Goal: Obtain resource: Download file/media

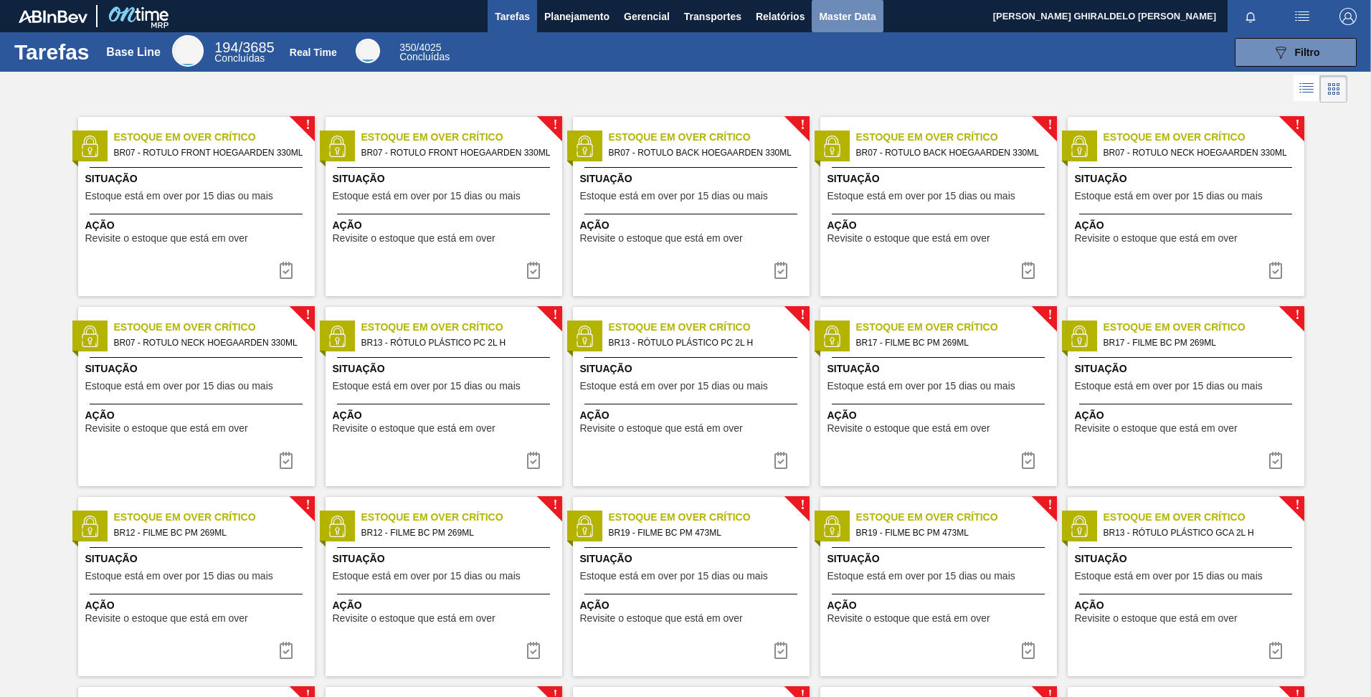
click at [850, 24] on span "Master Data" at bounding box center [847, 16] width 57 height 17
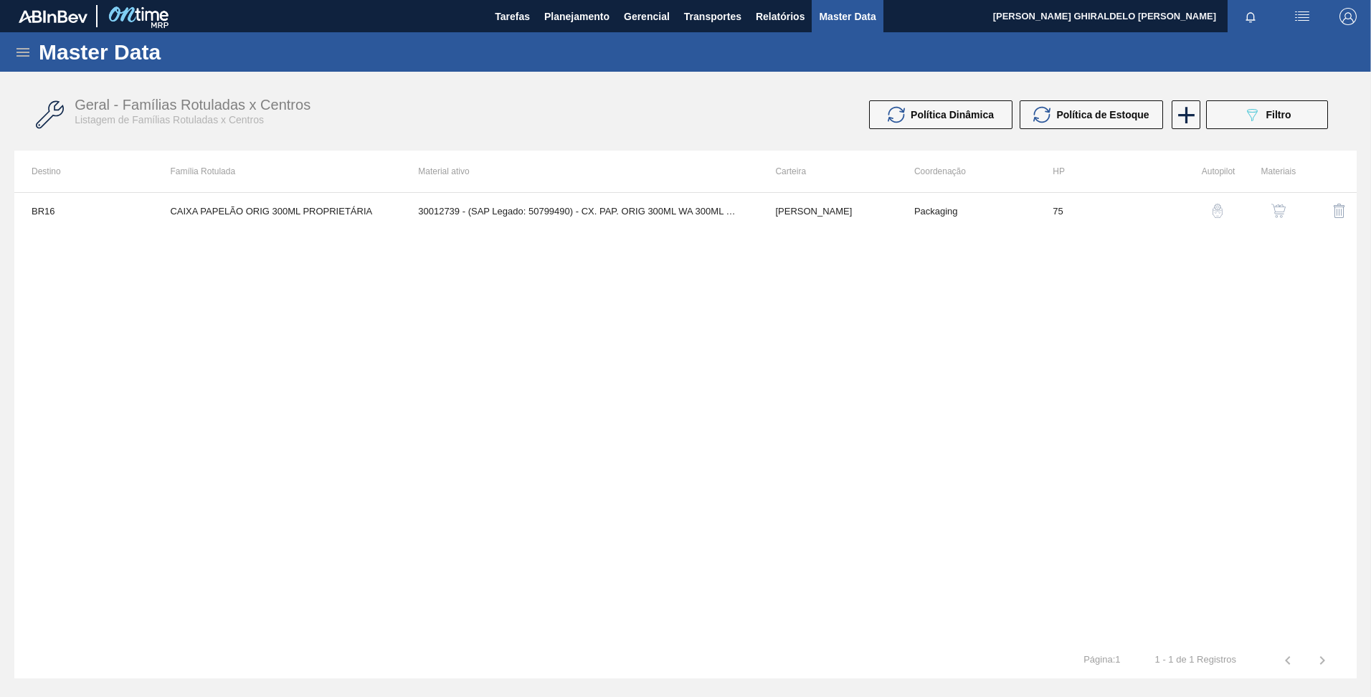
click at [27, 57] on icon at bounding box center [22, 52] width 17 height 17
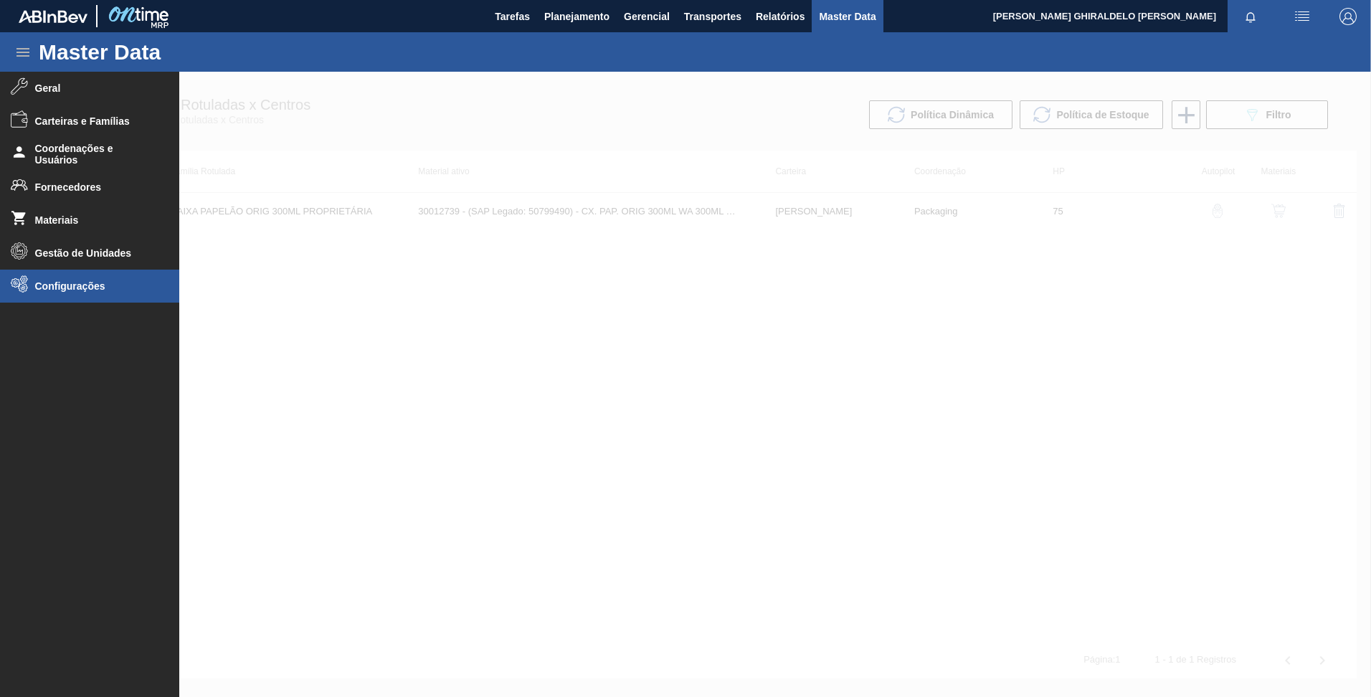
click at [71, 284] on span "Configurações" at bounding box center [94, 285] width 118 height 11
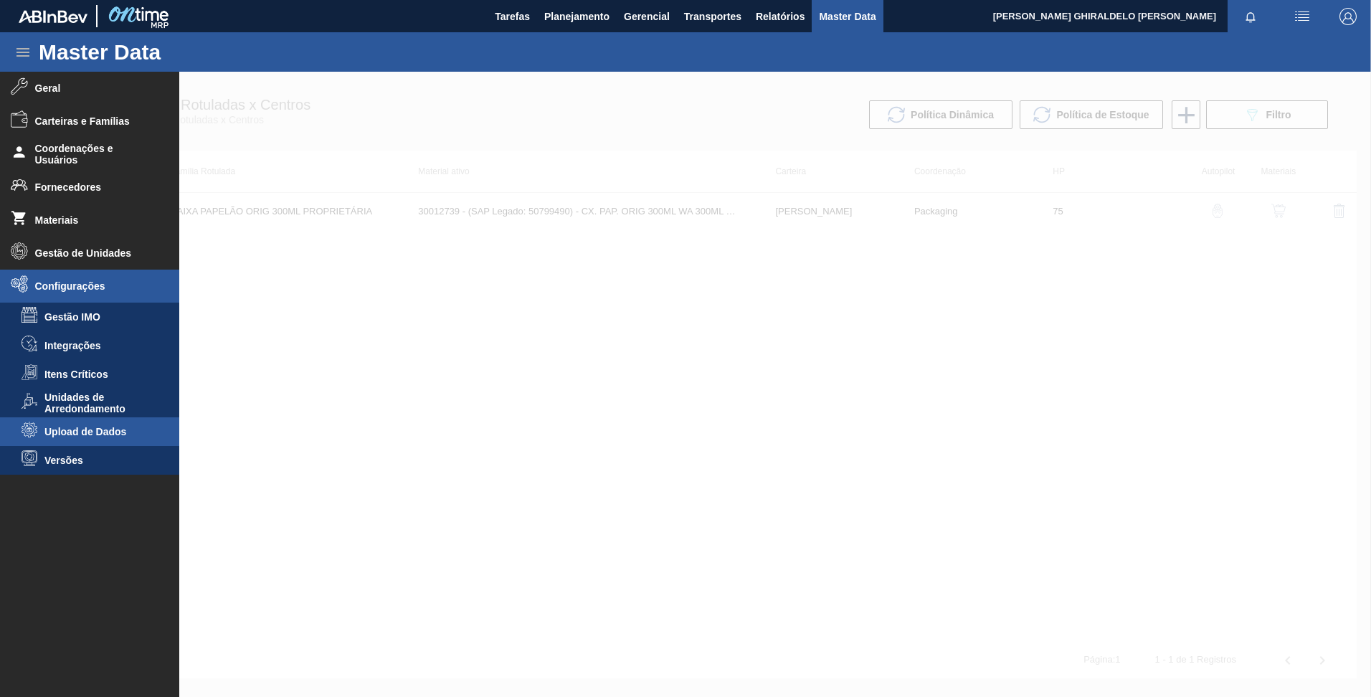
click at [80, 438] on li "Upload de Dados" at bounding box center [89, 431] width 179 height 29
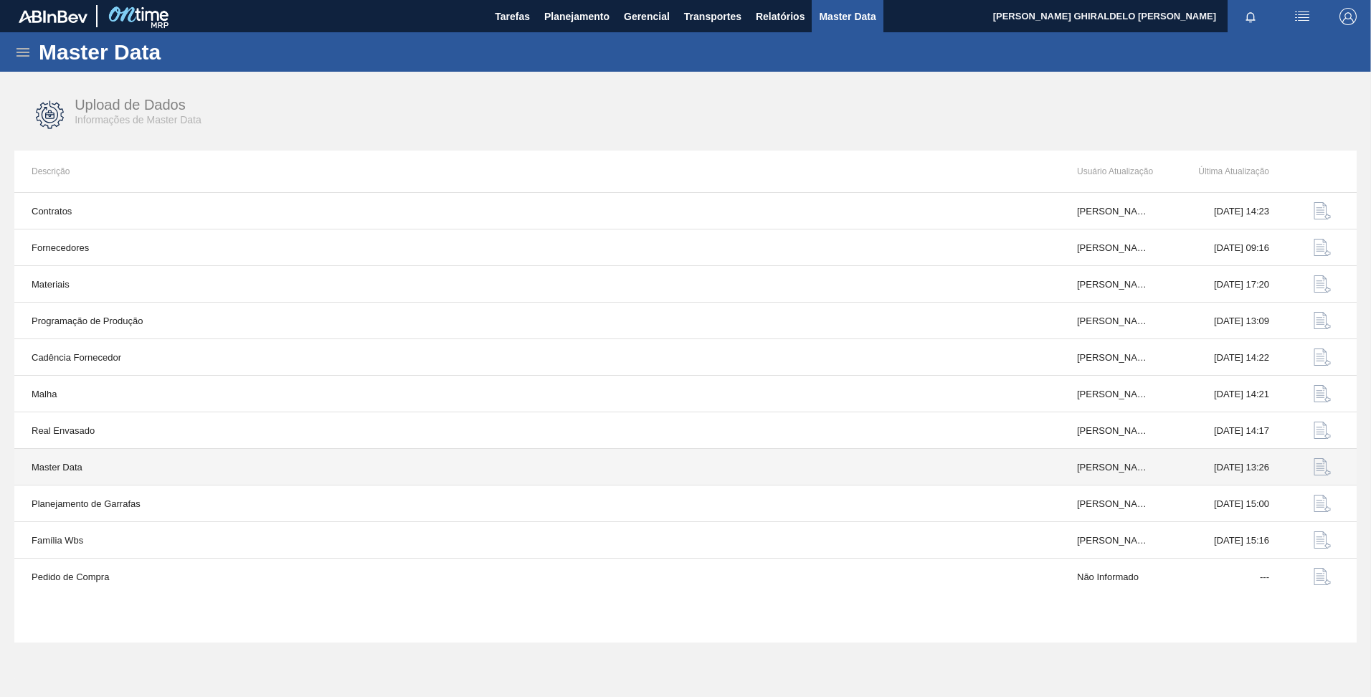
click at [1316, 467] on img "button" at bounding box center [1322, 466] width 17 height 17
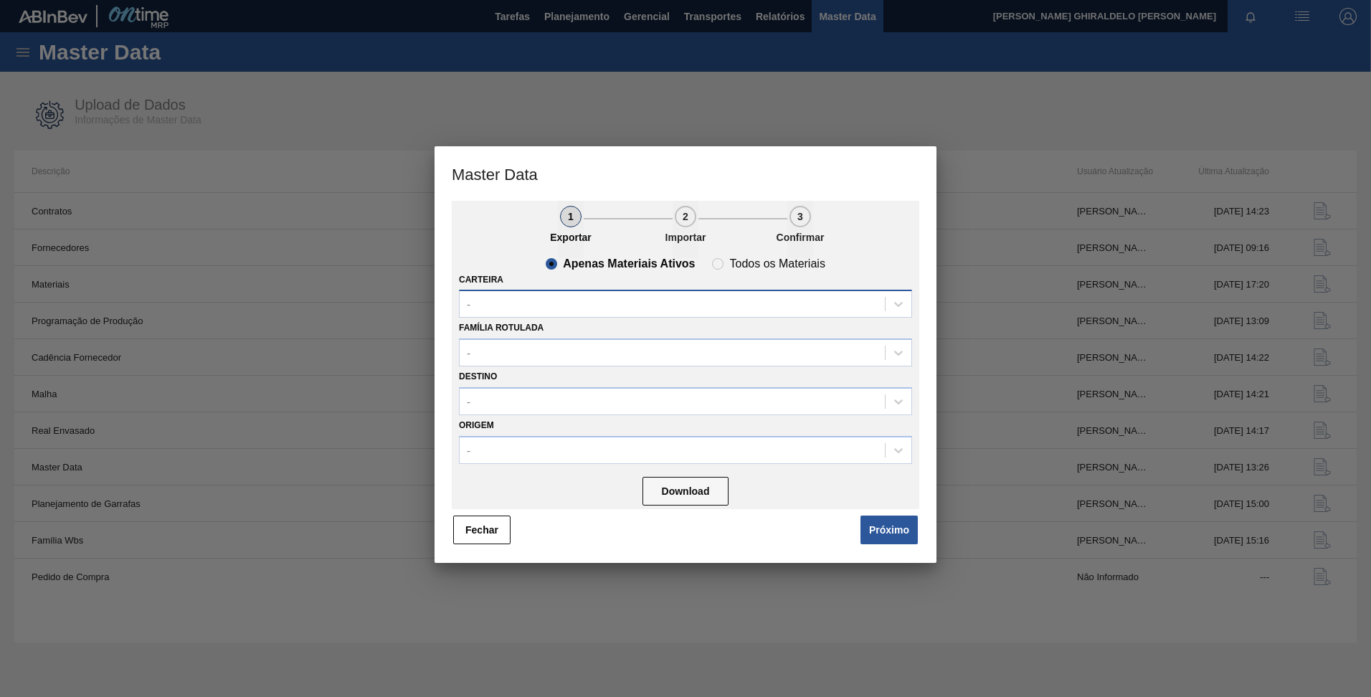
click at [518, 307] on div "-" at bounding box center [672, 304] width 425 height 21
type input "a"
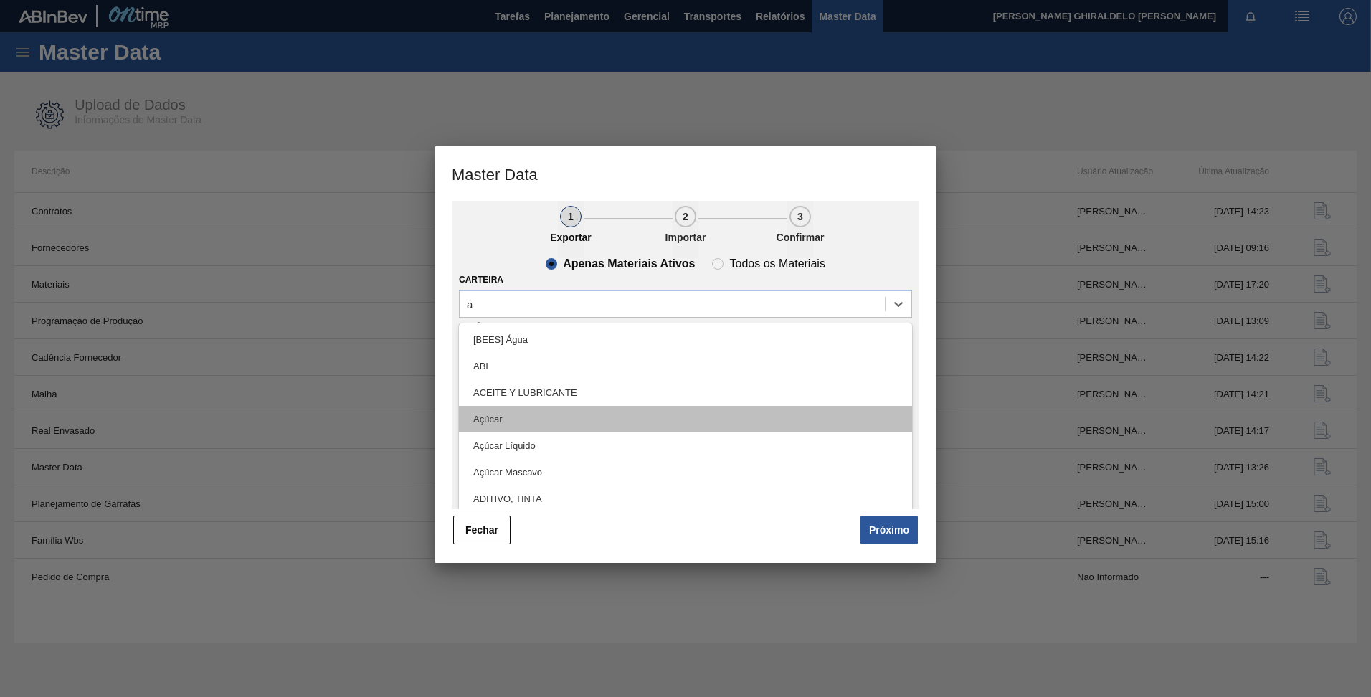
click at [531, 417] on div "Açúcar" at bounding box center [685, 419] width 453 height 27
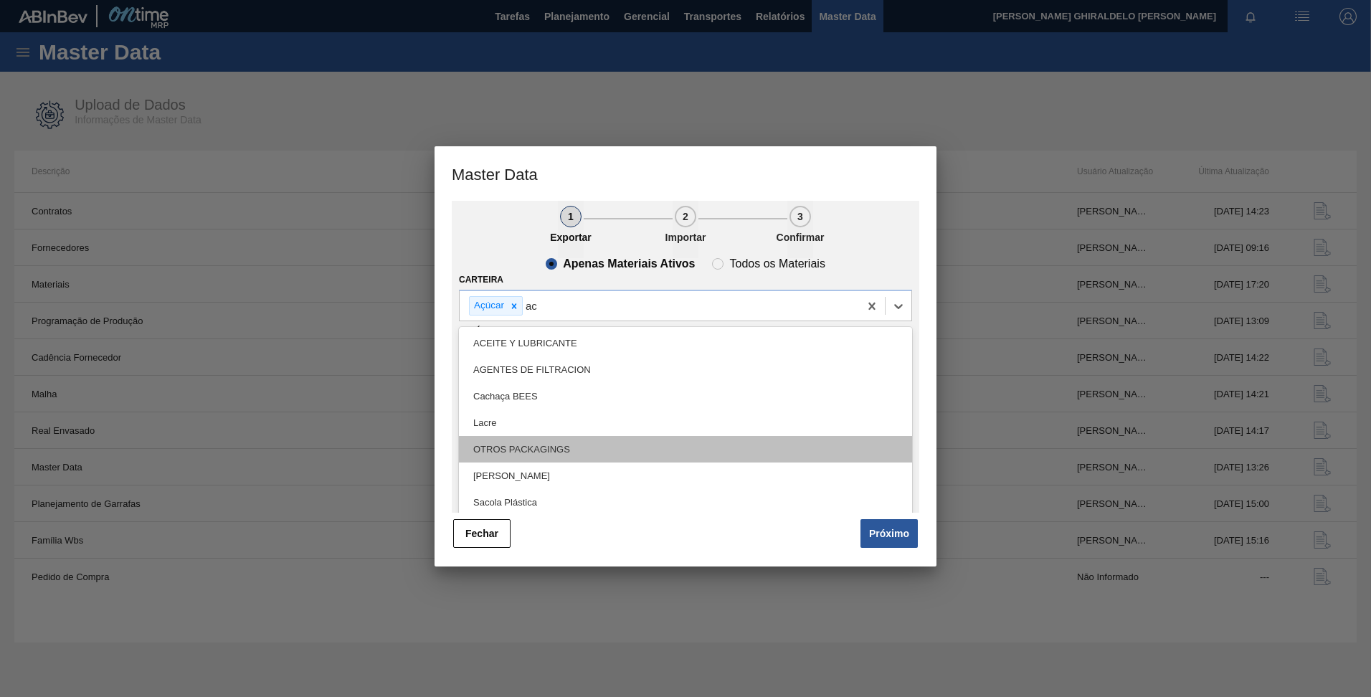
type input "a"
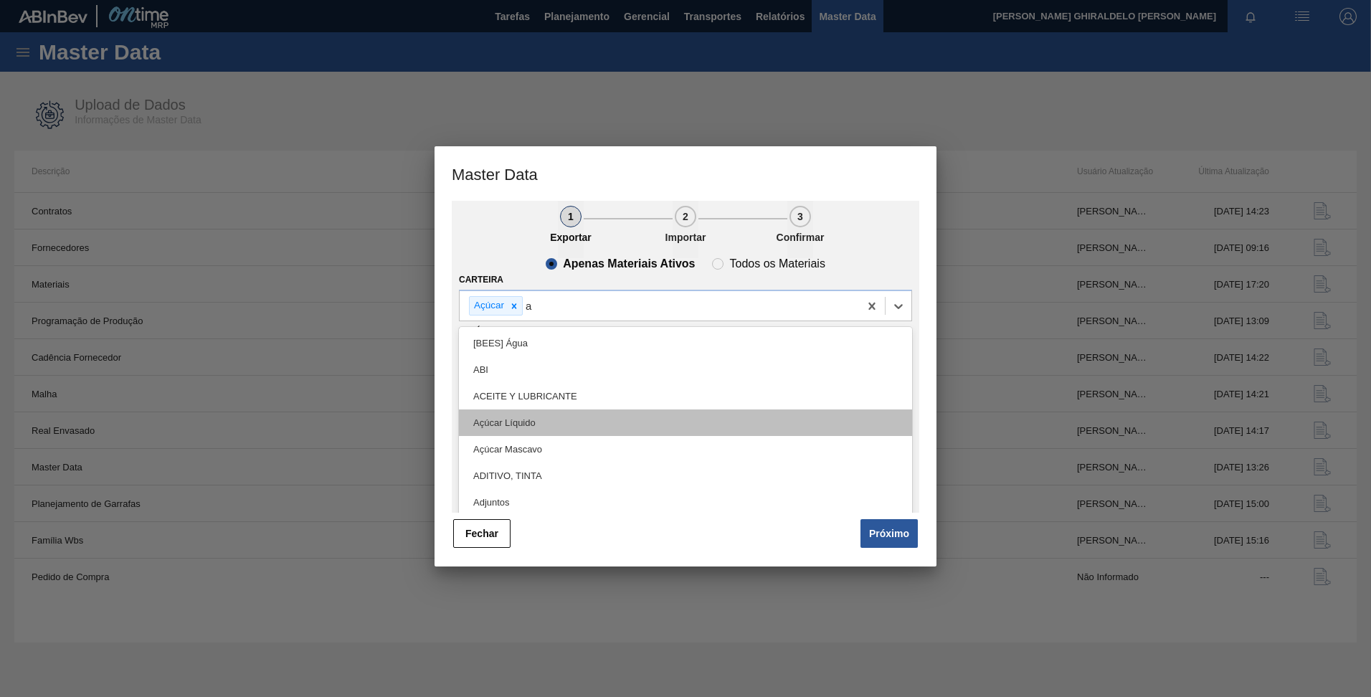
click at [572, 432] on div "Açúcar Líquido" at bounding box center [685, 422] width 453 height 27
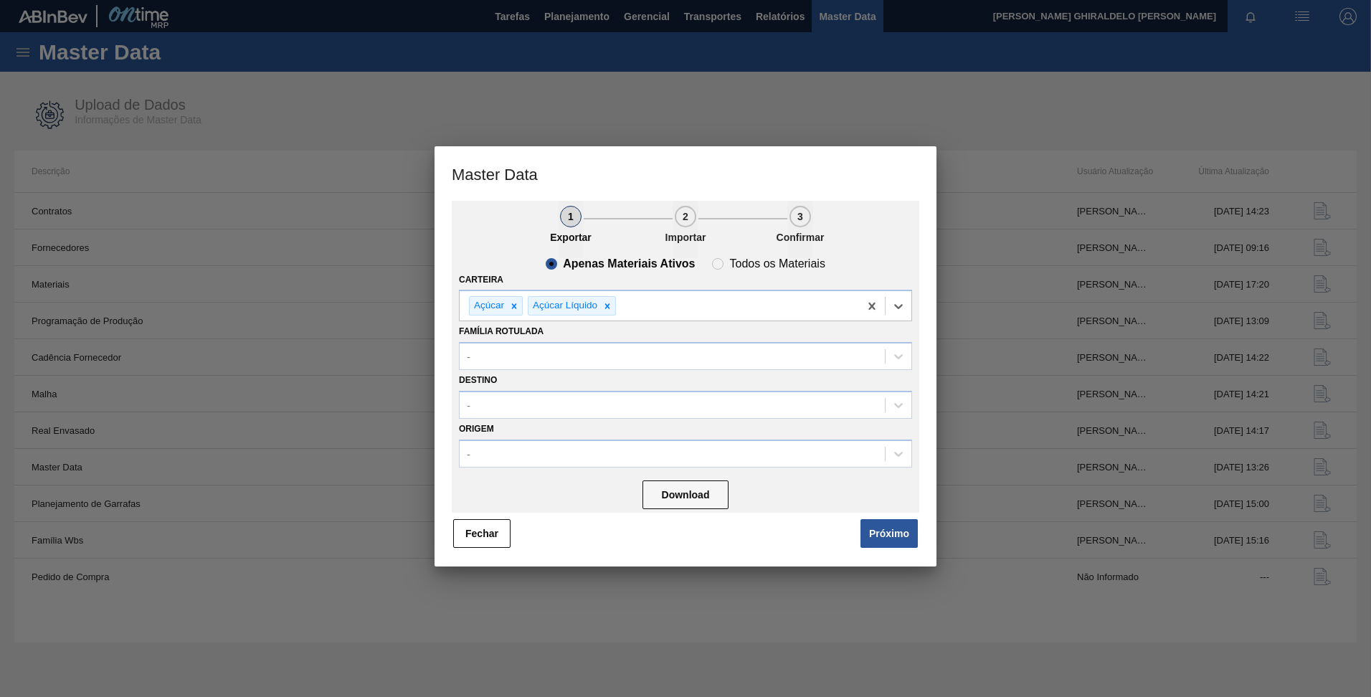
type input "a"
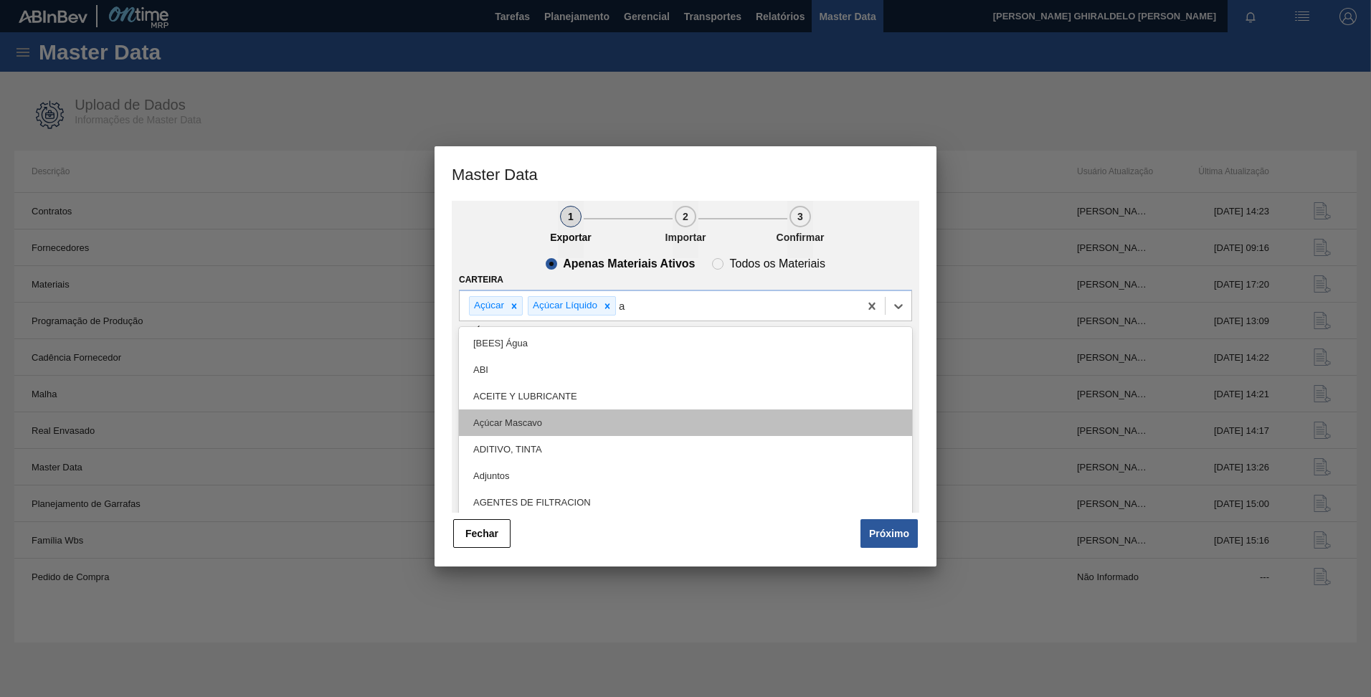
click at [568, 429] on div "Açúcar Mascavo" at bounding box center [685, 422] width 453 height 27
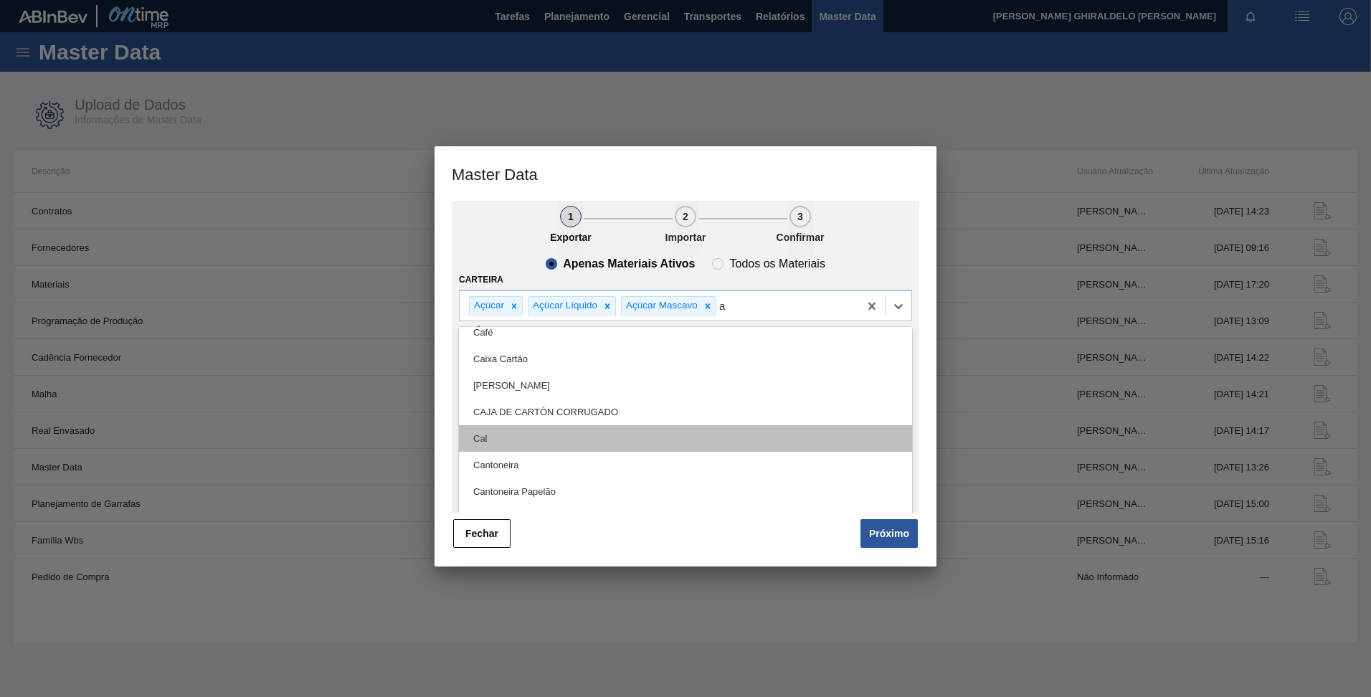
scroll to position [789, 0]
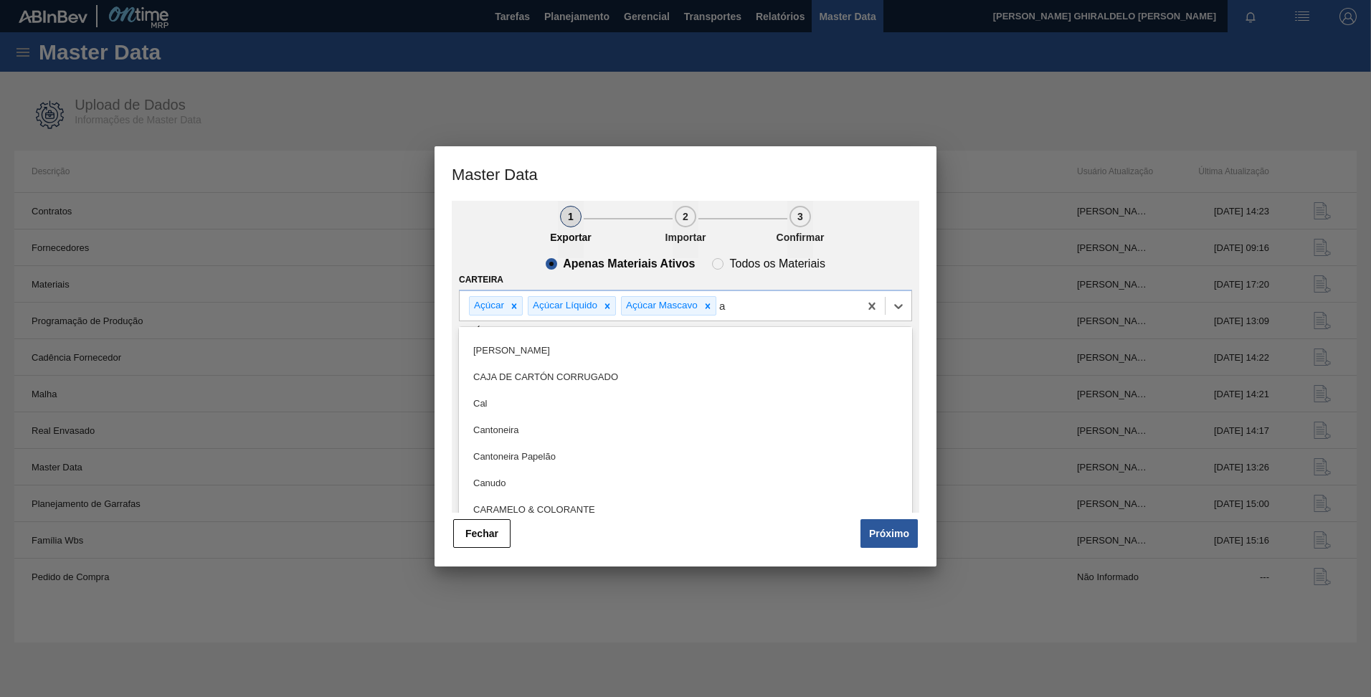
type input "a"
click at [873, 263] on div "Apenas Materiais Ativos Todos os Materiais" at bounding box center [685, 263] width 453 height 11
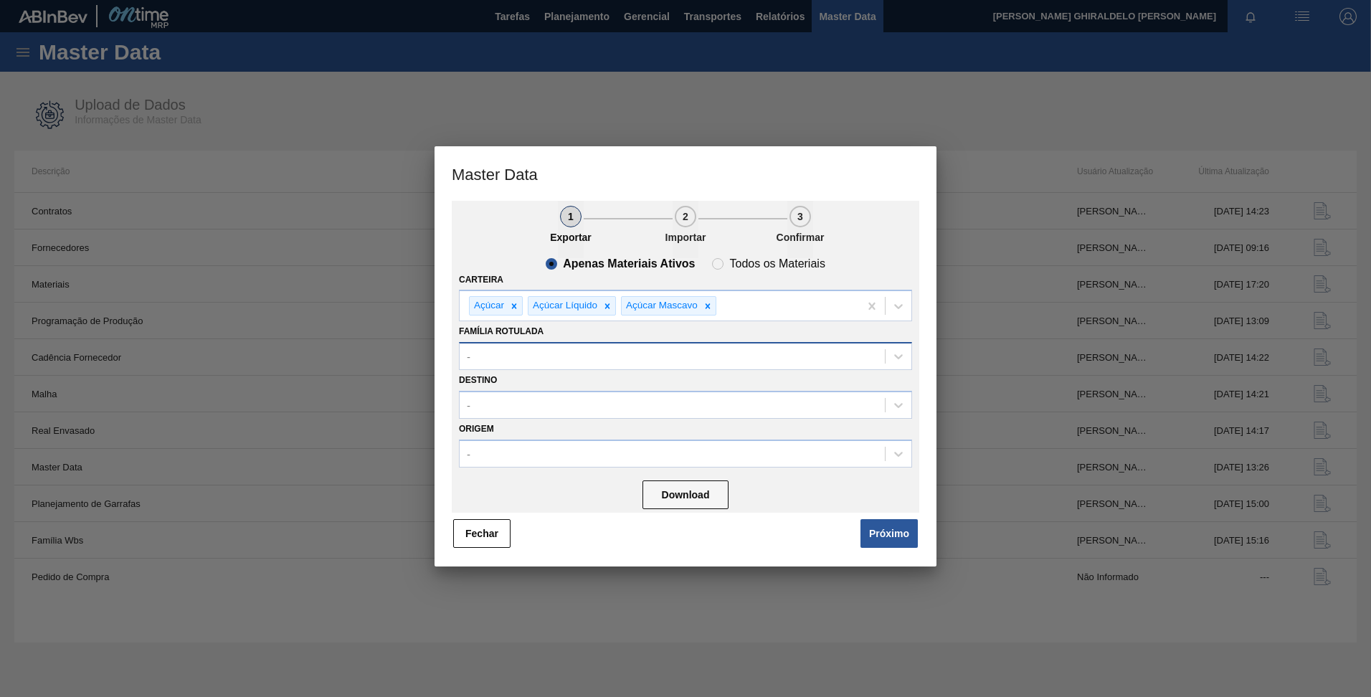
click at [660, 363] on div "-" at bounding box center [672, 356] width 425 height 21
click at [659, 362] on div "-" at bounding box center [672, 356] width 425 height 21
click at [644, 395] on div "-" at bounding box center [672, 404] width 425 height 21
click at [708, 507] on button "Download" at bounding box center [685, 494] width 86 height 29
